Goal: Information Seeking & Learning: Learn about a topic

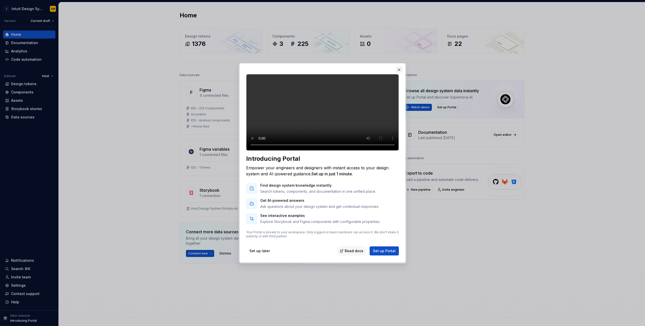
click at [400, 66] on button "button" at bounding box center [399, 69] width 7 height 7
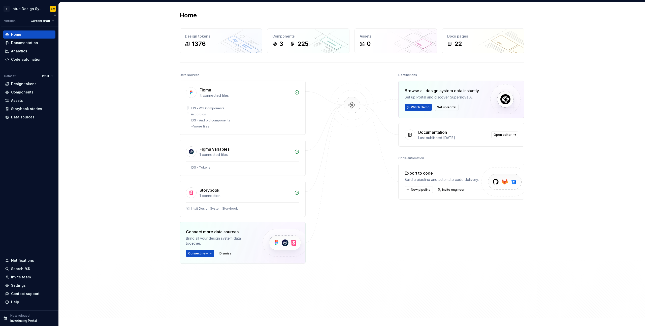
click at [30, 315] on div "New release! Introducing Portal" at bounding box center [23, 318] width 26 height 9
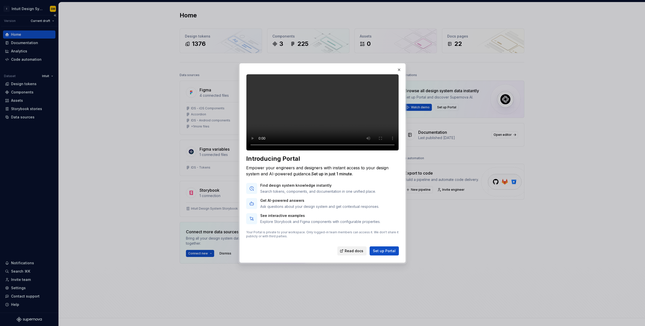
click at [353, 254] on span "Read docs" at bounding box center [354, 251] width 19 height 5
click at [0, 0] on div "Introducing Portal Empower your engineers and designers with instant access to …" at bounding box center [322, 163] width 645 height 326
click at [400, 66] on button "button" at bounding box center [399, 69] width 7 height 7
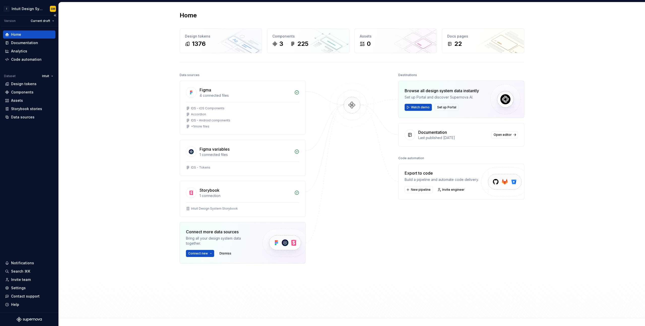
click at [135, 131] on div "Home Design tokens 1376 Components 3 225 Assets 0 Docs pages 22 Data sources Fi…" at bounding box center [352, 160] width 587 height 316
click at [22, 279] on div "Invite team" at bounding box center [21, 279] width 20 height 5
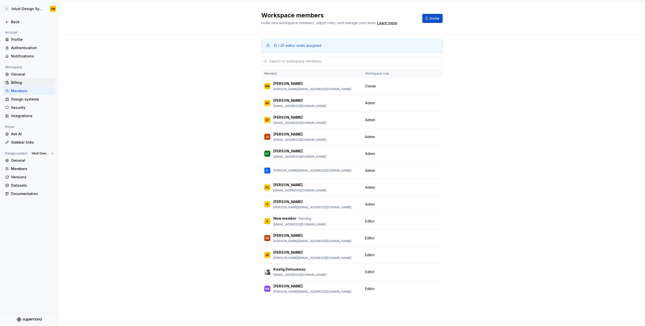
click at [21, 82] on div "Billing" at bounding box center [32, 82] width 42 height 5
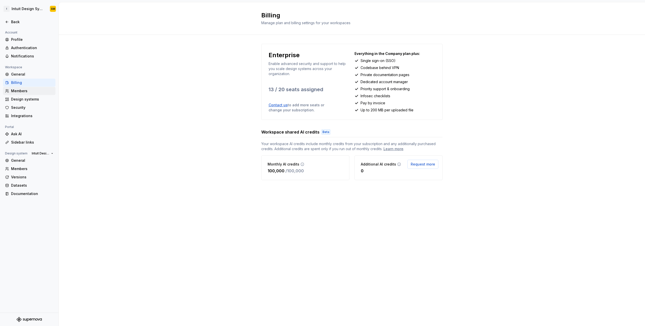
click at [31, 94] on div "Members" at bounding box center [32, 90] width 42 height 5
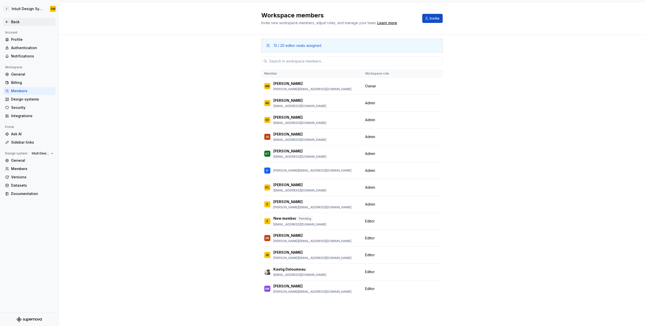
click at [13, 22] on div "Back" at bounding box center [32, 21] width 42 height 5
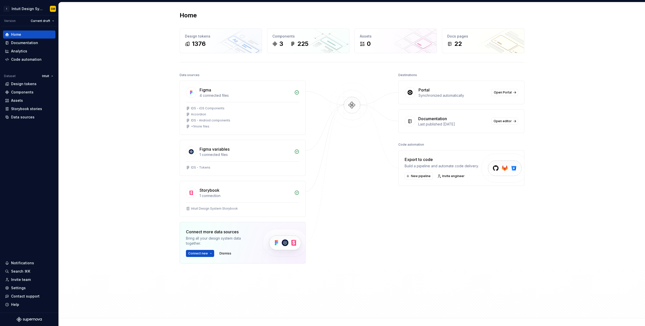
click at [79, 224] on div "Home Design tokens 1376 Components 3 225 Assets 0 Docs pages 22 Data sources Fi…" at bounding box center [352, 160] width 587 height 316
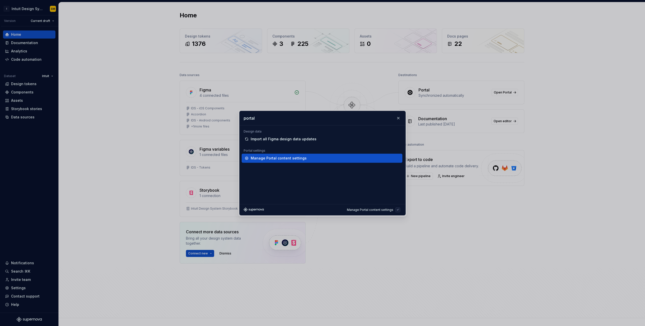
type input "portal"
click at [278, 160] on div "Manage Portal content settings" at bounding box center [279, 158] width 56 height 5
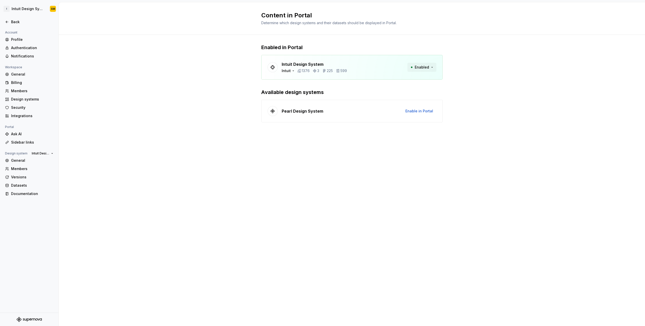
click at [421, 66] on span "Enabled" at bounding box center [422, 67] width 14 height 5
click at [299, 66] on p "Intuit Design System" at bounding box center [314, 64] width 65 height 6
click at [15, 21] on div "Back" at bounding box center [32, 21] width 42 height 5
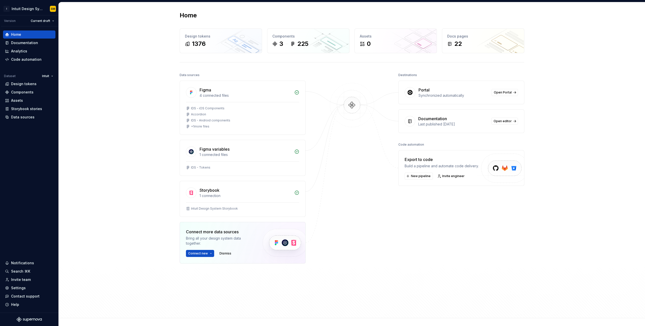
click at [95, 159] on div "Home Design tokens 1376 Components 3 225 Assets 0 Docs pages 22 Data sources Fi…" at bounding box center [352, 160] width 587 height 316
click at [34, 47] on div "Analytics" at bounding box center [29, 51] width 52 height 8
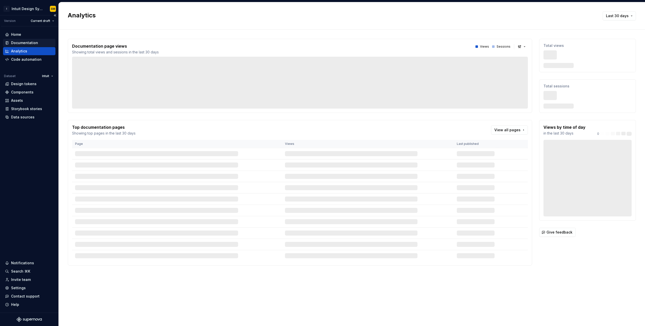
click at [33, 45] on div "Documentation" at bounding box center [24, 42] width 27 height 5
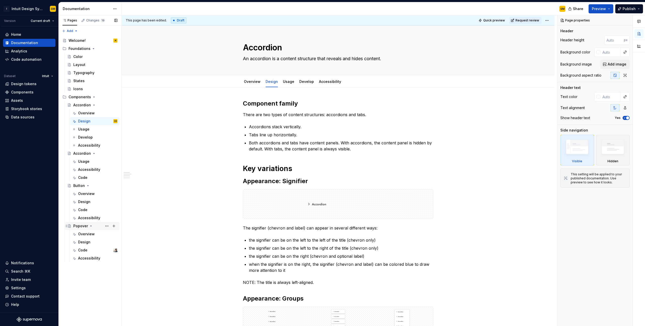
click at [81, 227] on div "Popover" at bounding box center [80, 226] width 15 height 5
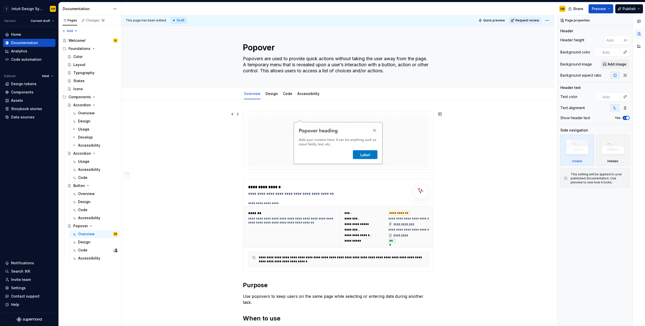
scroll to position [12, 0]
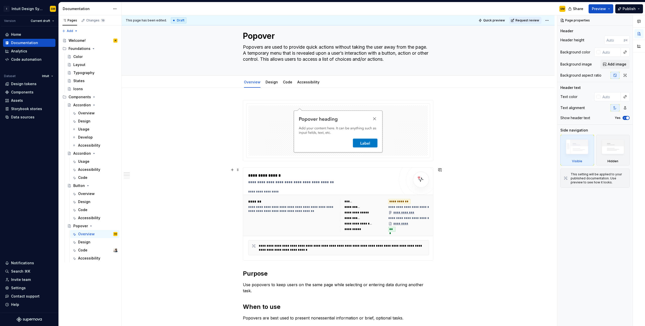
click at [335, 212] on div "**********" at bounding box center [292, 209] width 89 height 8
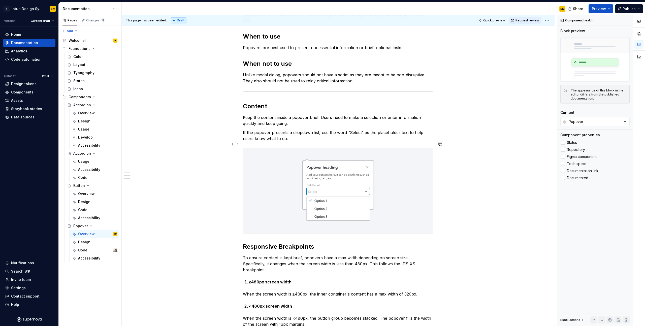
scroll to position [282, 0]
click at [87, 105] on div "Accordion" at bounding box center [82, 105] width 18 height 5
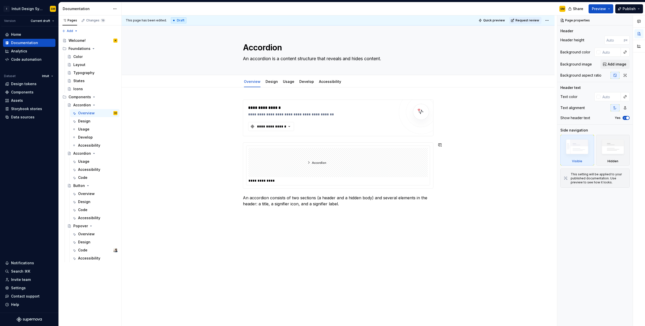
click at [231, 138] on div "**********" at bounding box center [338, 198] width 433 height 223
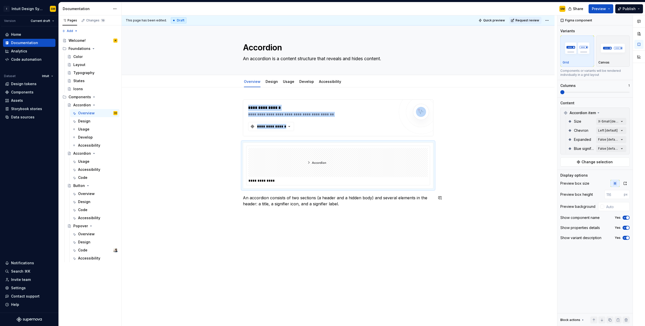
click at [460, 218] on div "**********" at bounding box center [338, 198] width 433 height 223
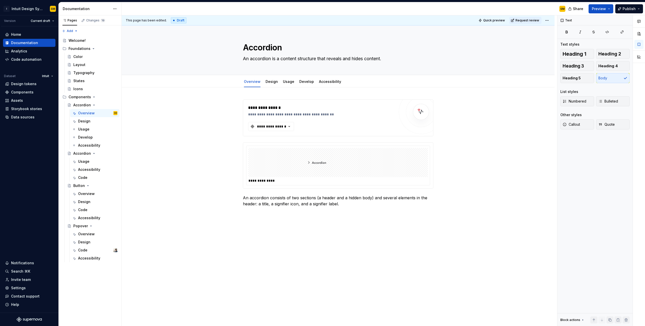
type textarea "*"
